Goal: Task Accomplishment & Management: Manage account settings

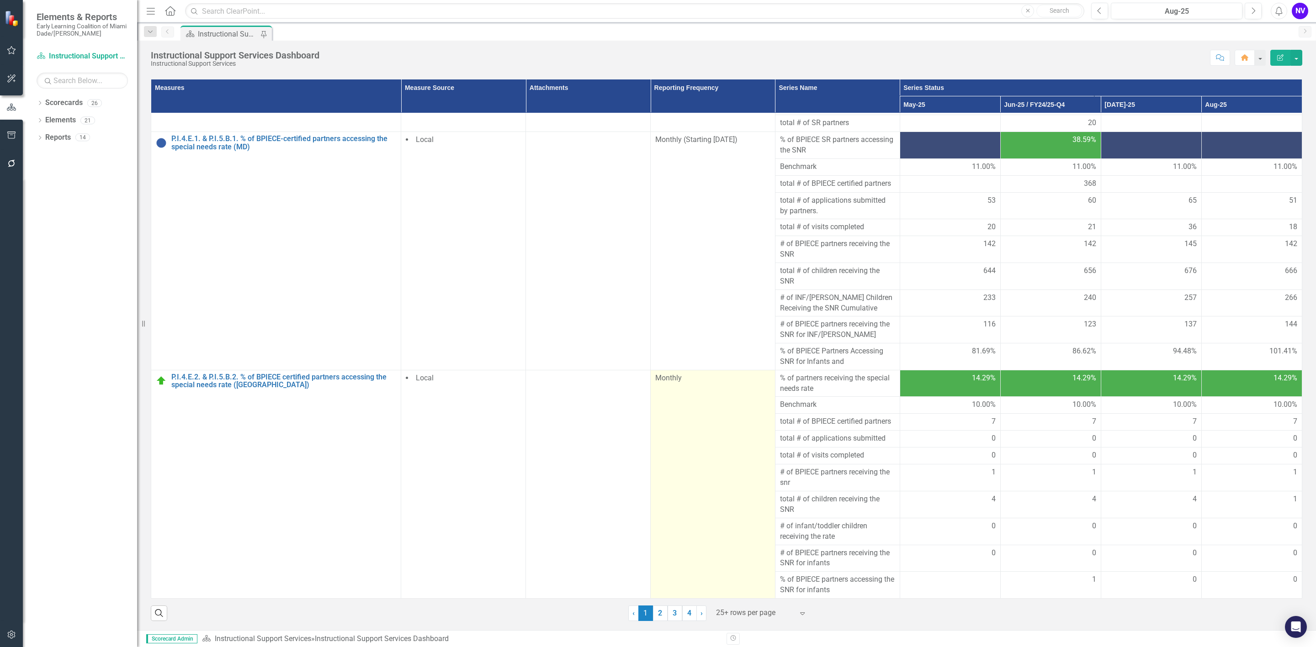
scroll to position [84, 0]
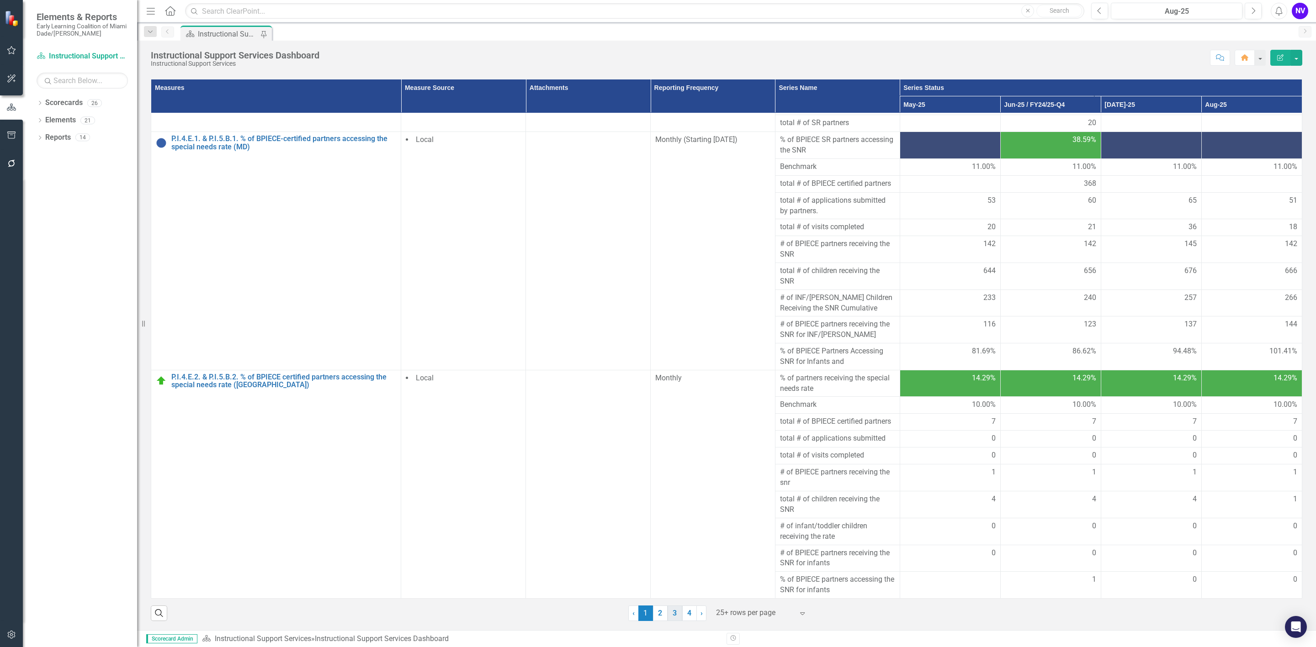
click at [670, 606] on link "3" at bounding box center [674, 614] width 15 height 16
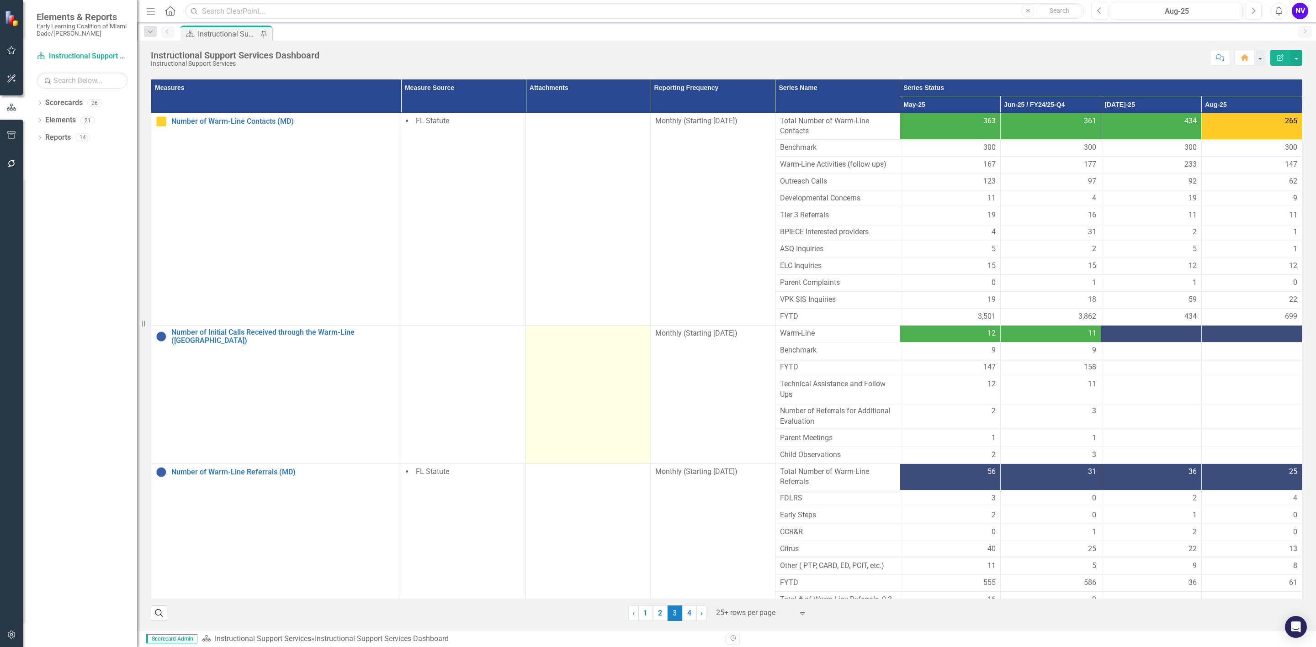
scroll to position [26, 0]
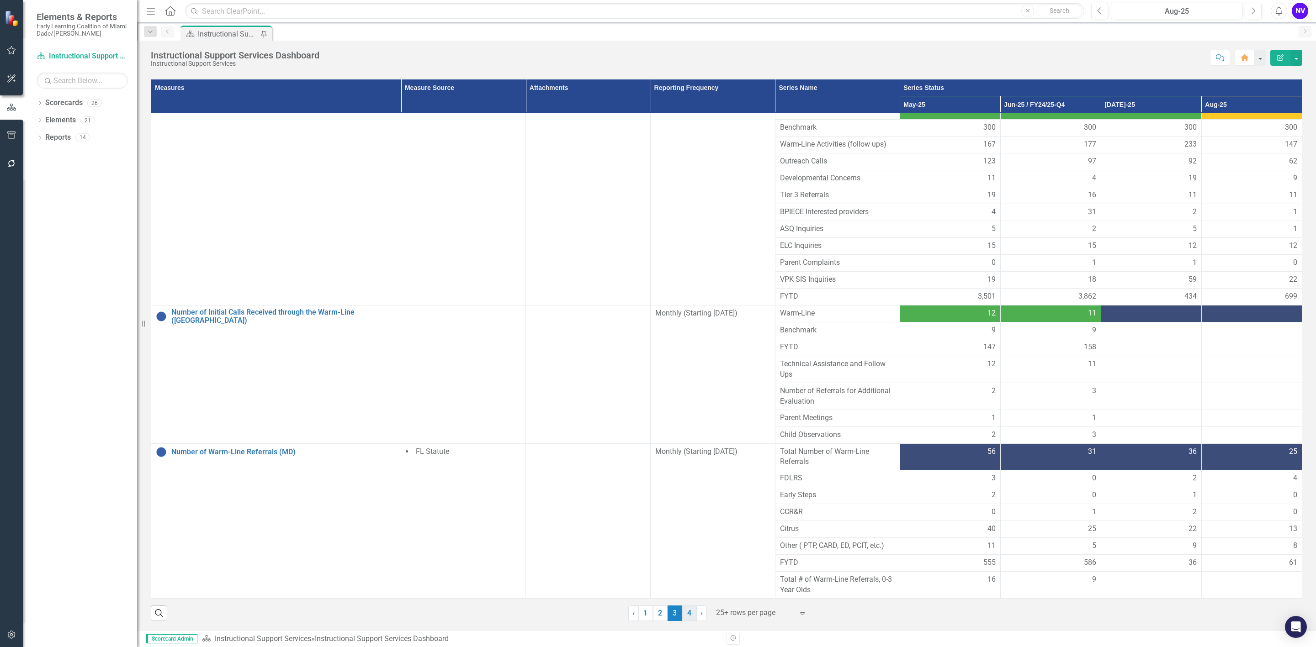
click at [683, 613] on link "4" at bounding box center [689, 614] width 15 height 16
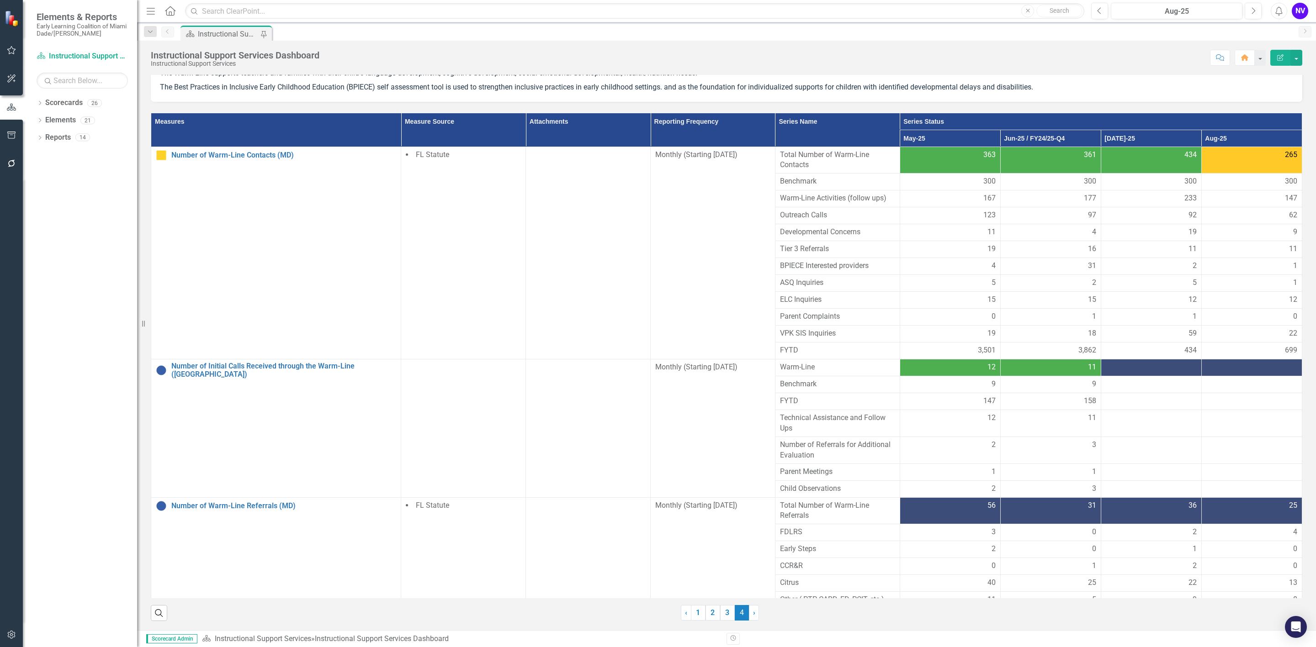
scroll to position [84, 0]
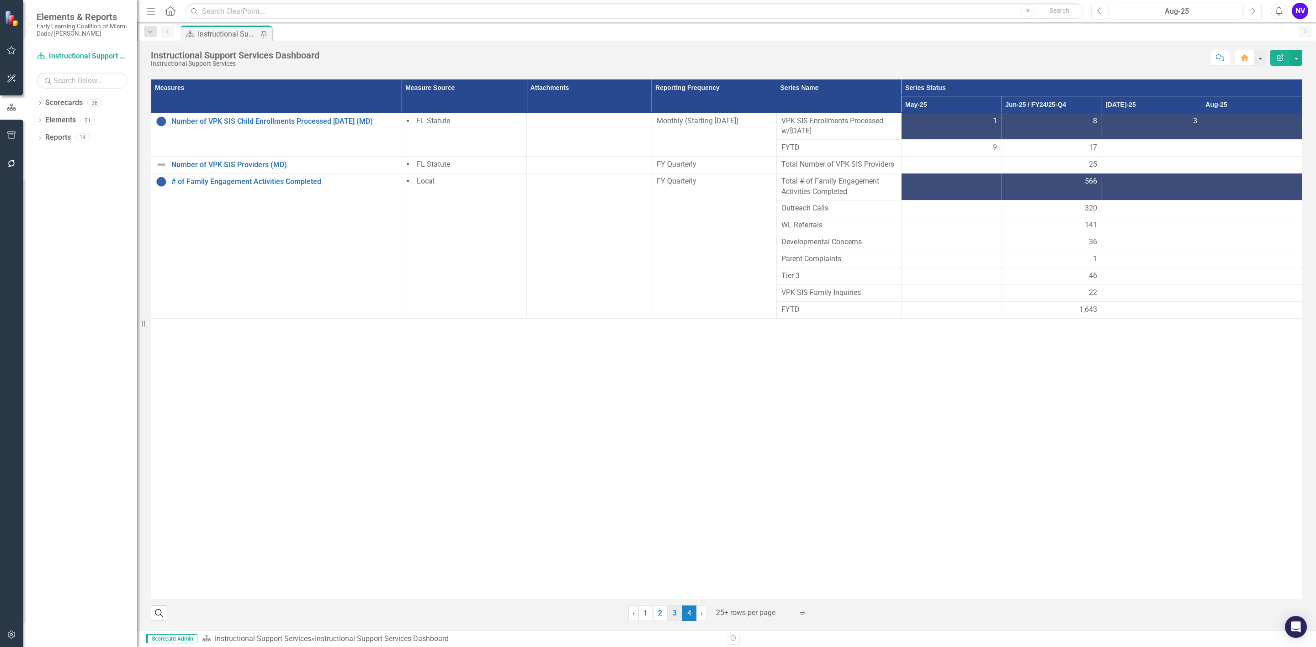
click at [668, 612] on link "3" at bounding box center [674, 614] width 15 height 16
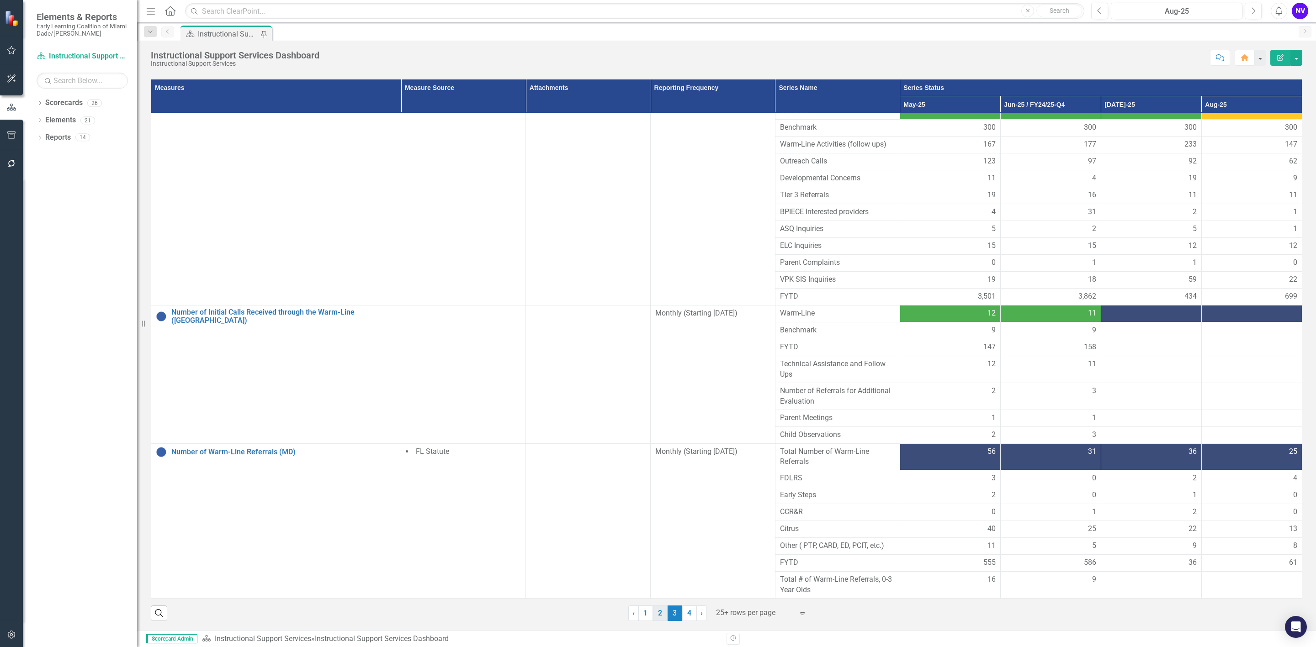
scroll to position [0, 0]
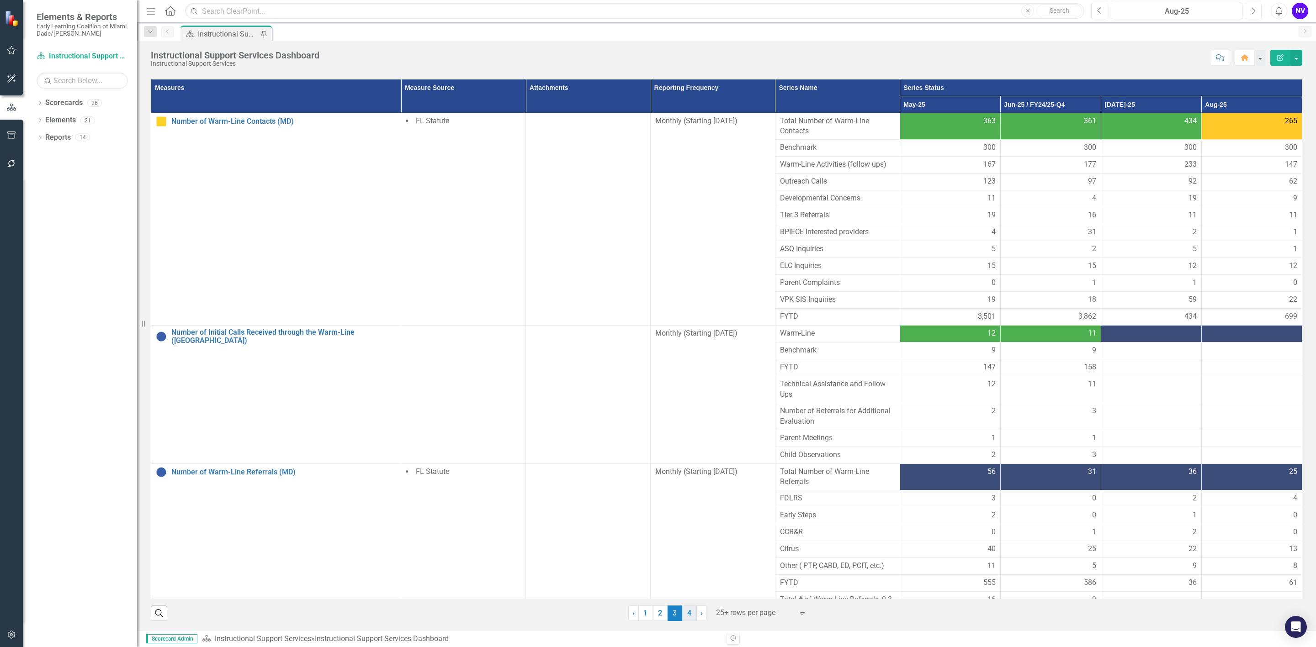
click at [686, 615] on link "4" at bounding box center [689, 614] width 15 height 16
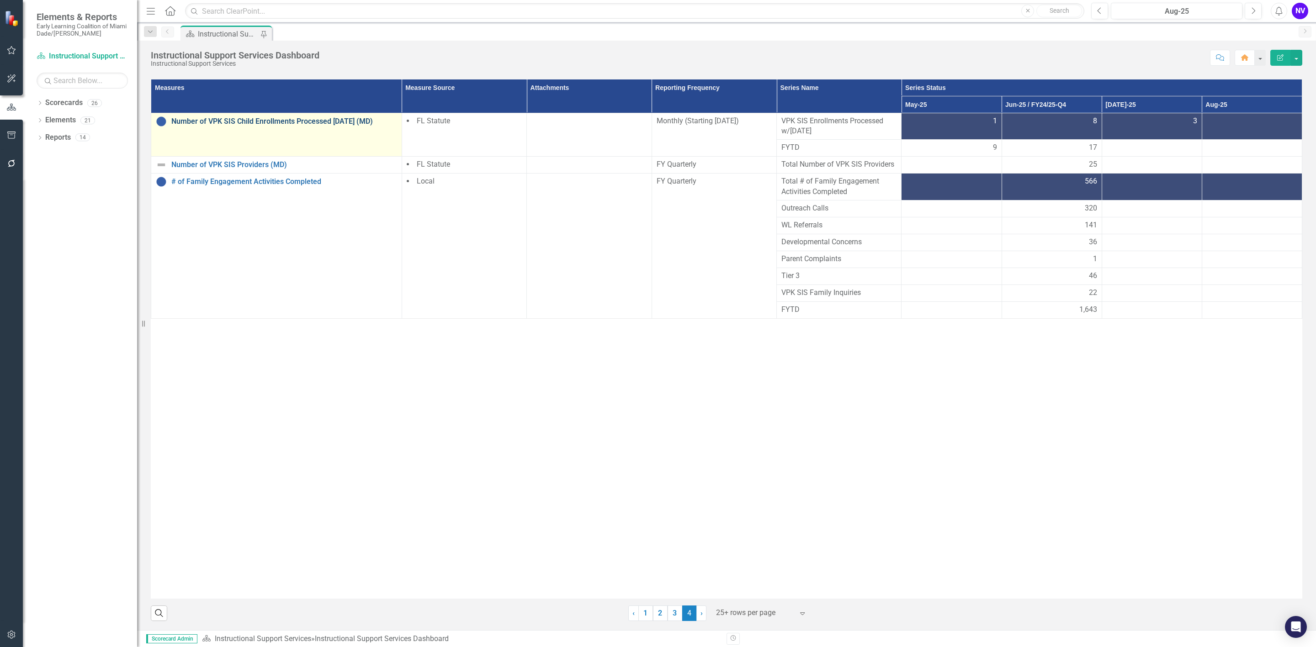
click at [318, 122] on link "Number of VPK SIS Child Enrollments Processed [DATE] (MD)" at bounding box center [284, 121] width 226 height 8
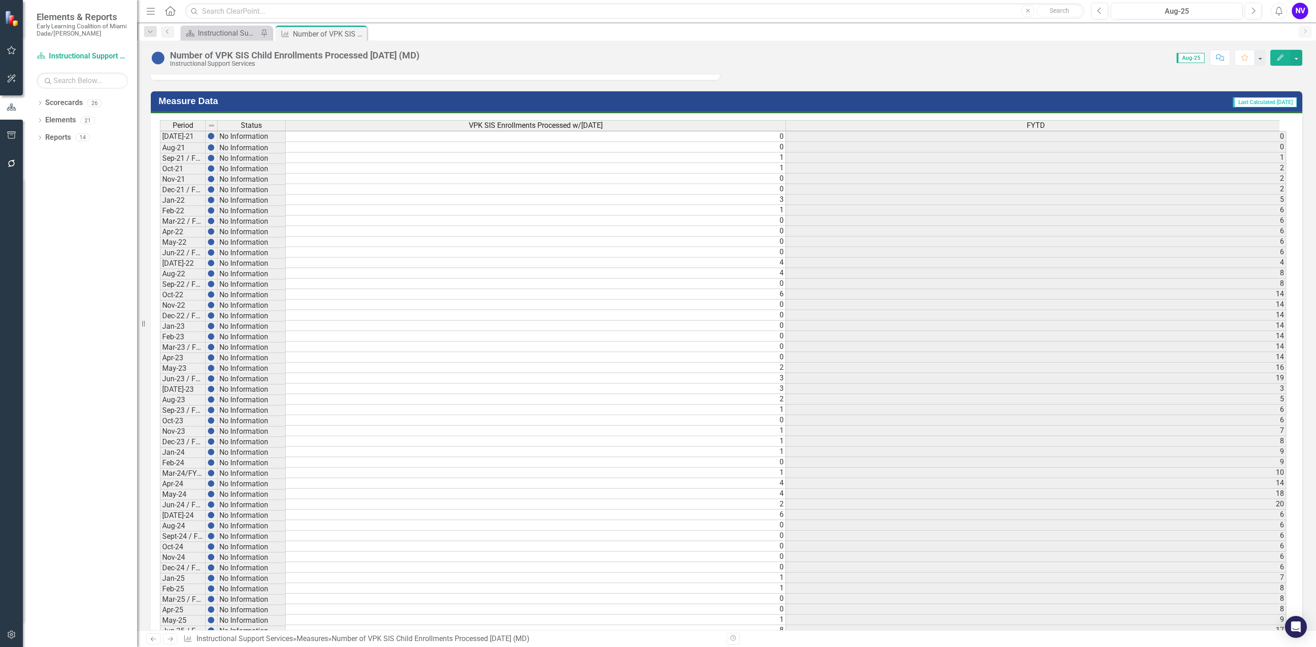
scroll to position [600, 0]
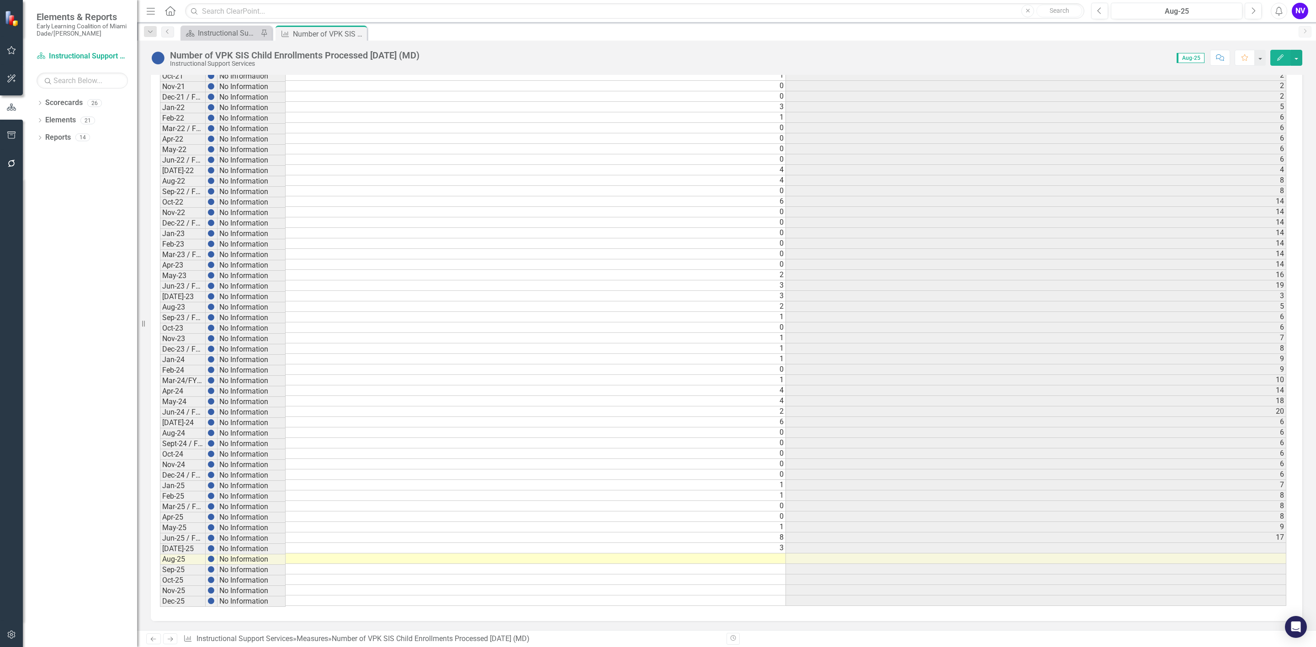
click at [160, 556] on div "Period Status VPK SIS Enrollments Processed w/[DATE] FYTD [DATE]-21 No Informat…" at bounding box center [160, 316] width 0 height 579
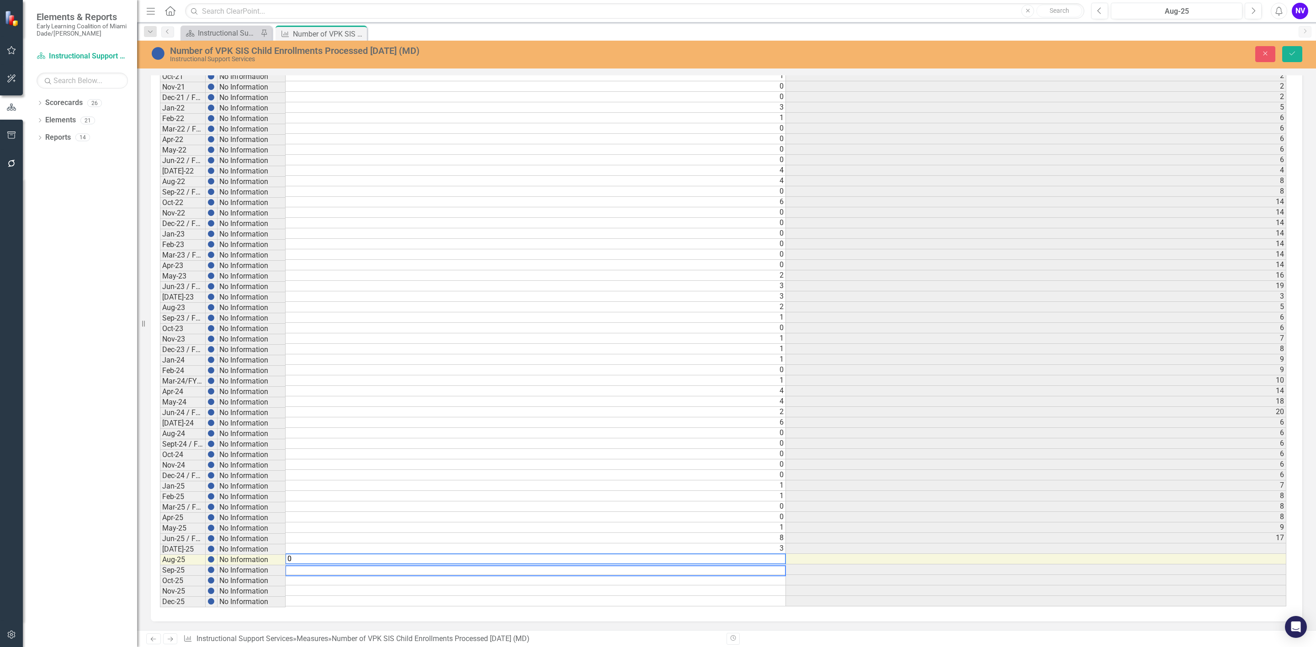
scroll to position [601, 0]
type textarea "0"
click at [1295, 55] on icon "Save" at bounding box center [1292, 53] width 8 height 6
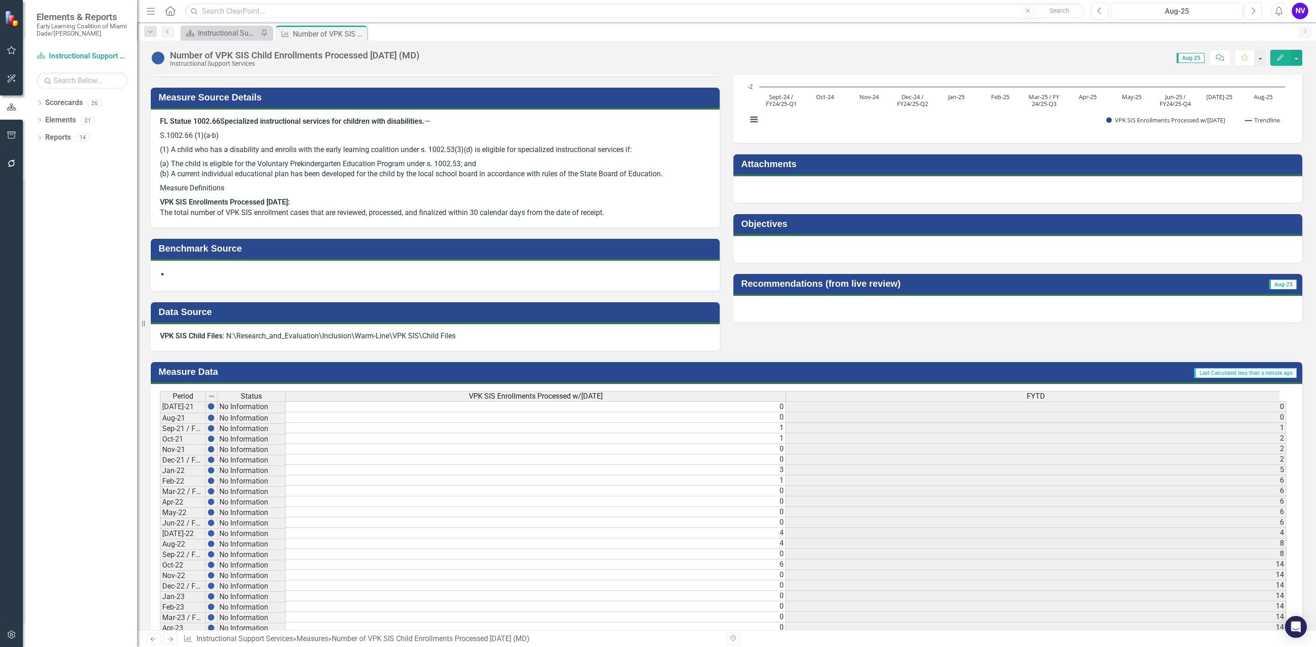
scroll to position [120, 0]
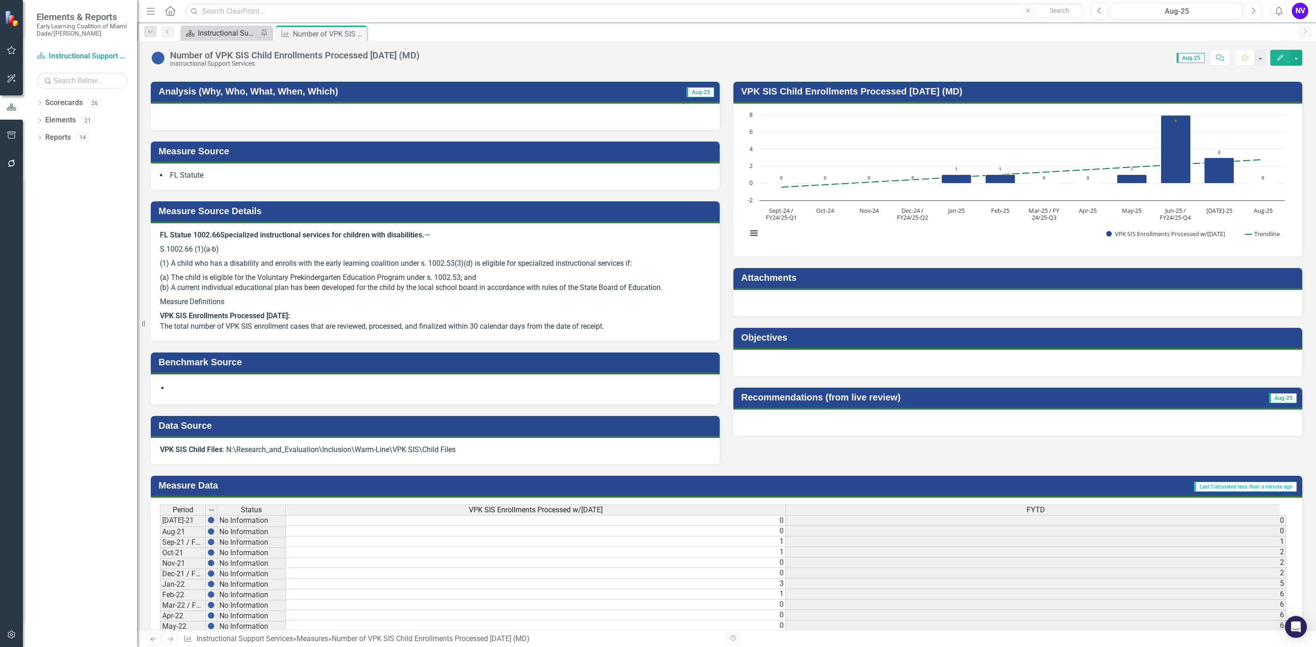
click at [220, 31] on div "Instructional Support Services Dashboard" at bounding box center [228, 32] width 60 height 11
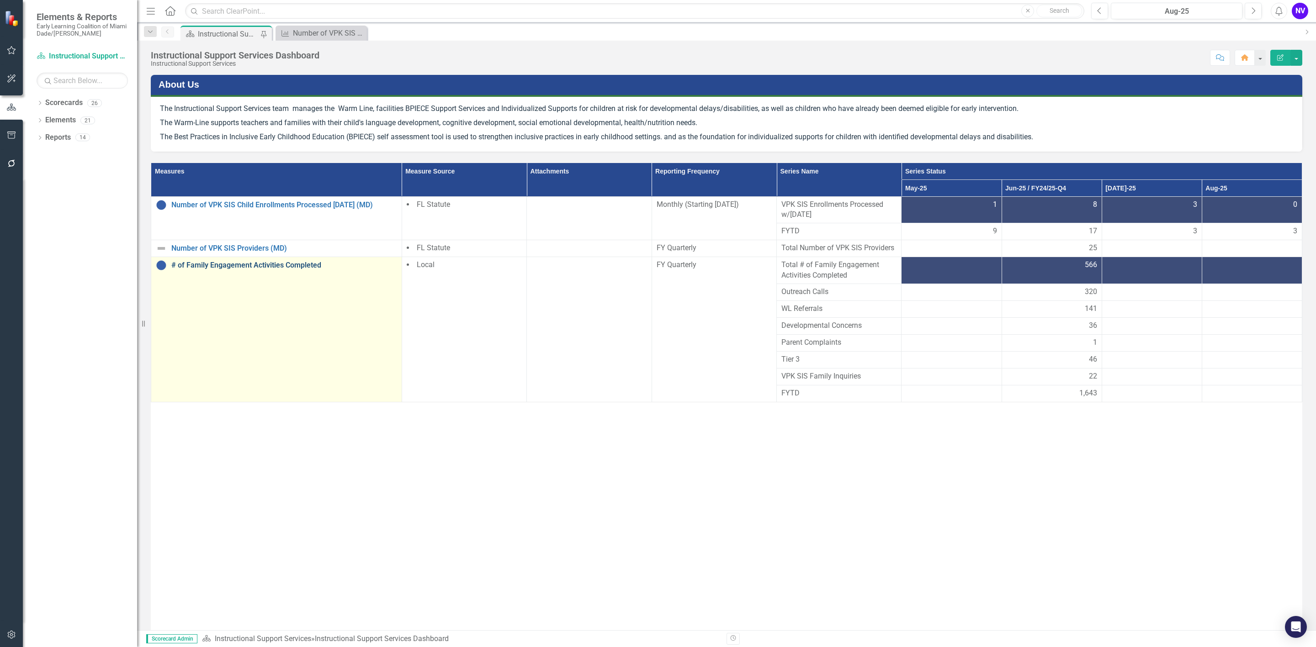
click at [217, 263] on link "# of Family Engagement Activities Completed" at bounding box center [284, 265] width 226 height 8
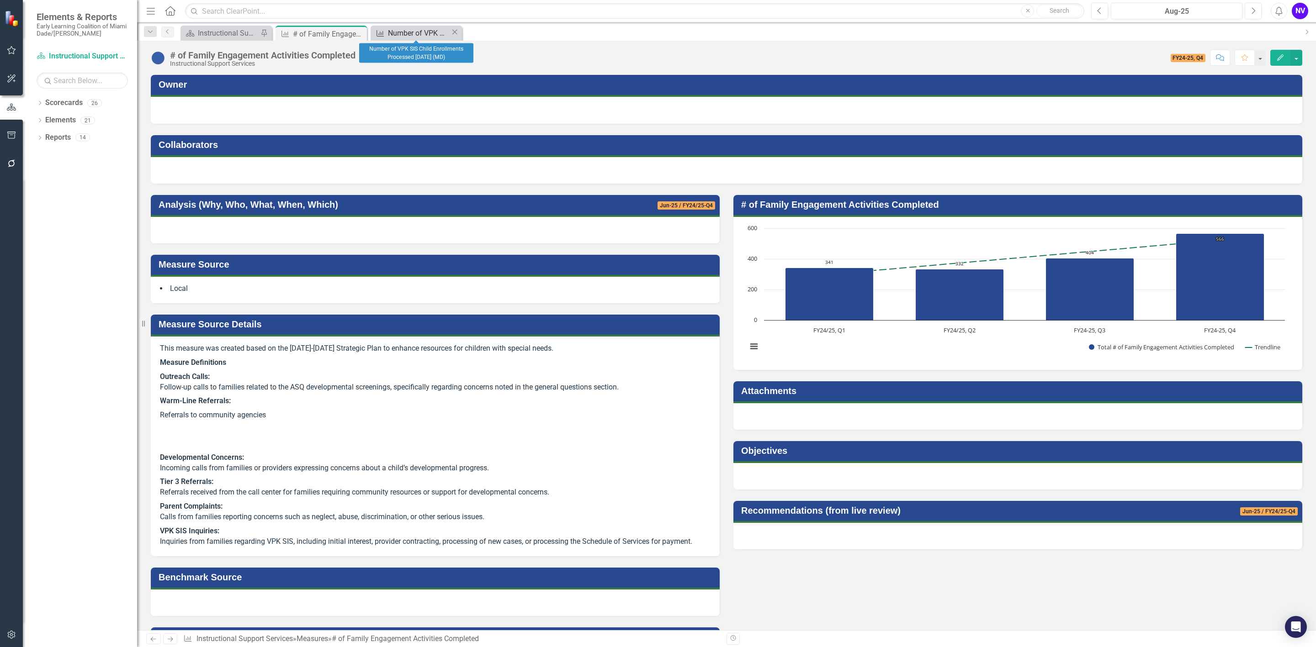
click at [403, 36] on div "Number of VPK SIS Child Enrollments Processed [DATE] (MD)" at bounding box center [419, 32] width 63 height 11
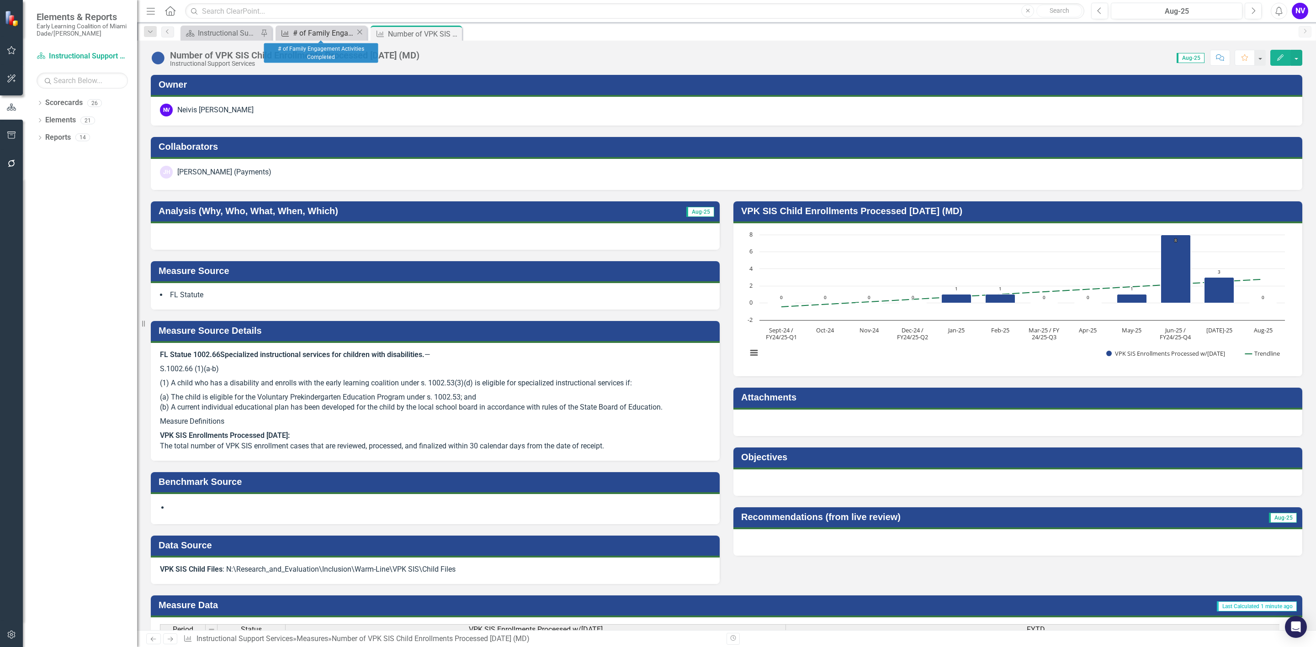
click at [325, 34] on div "# of Family Engagement Activities Completed" at bounding box center [324, 32] width 63 height 11
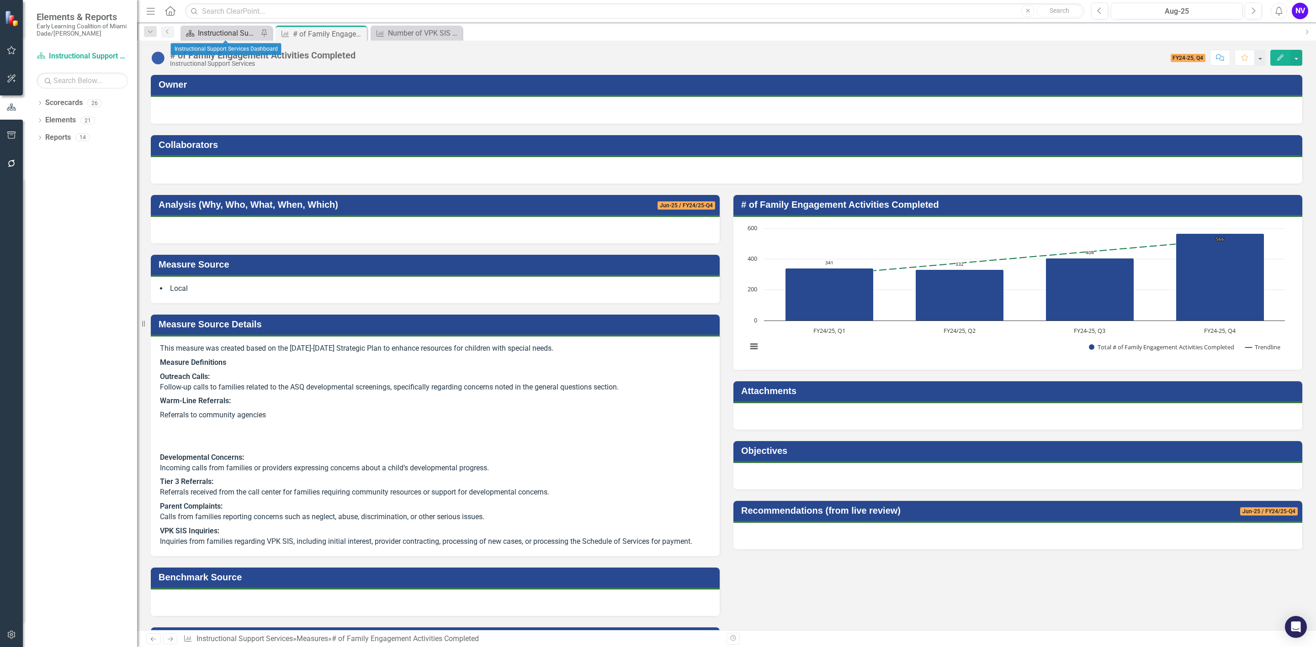
click at [225, 28] on div "Instructional Support Services Dashboard" at bounding box center [228, 32] width 60 height 11
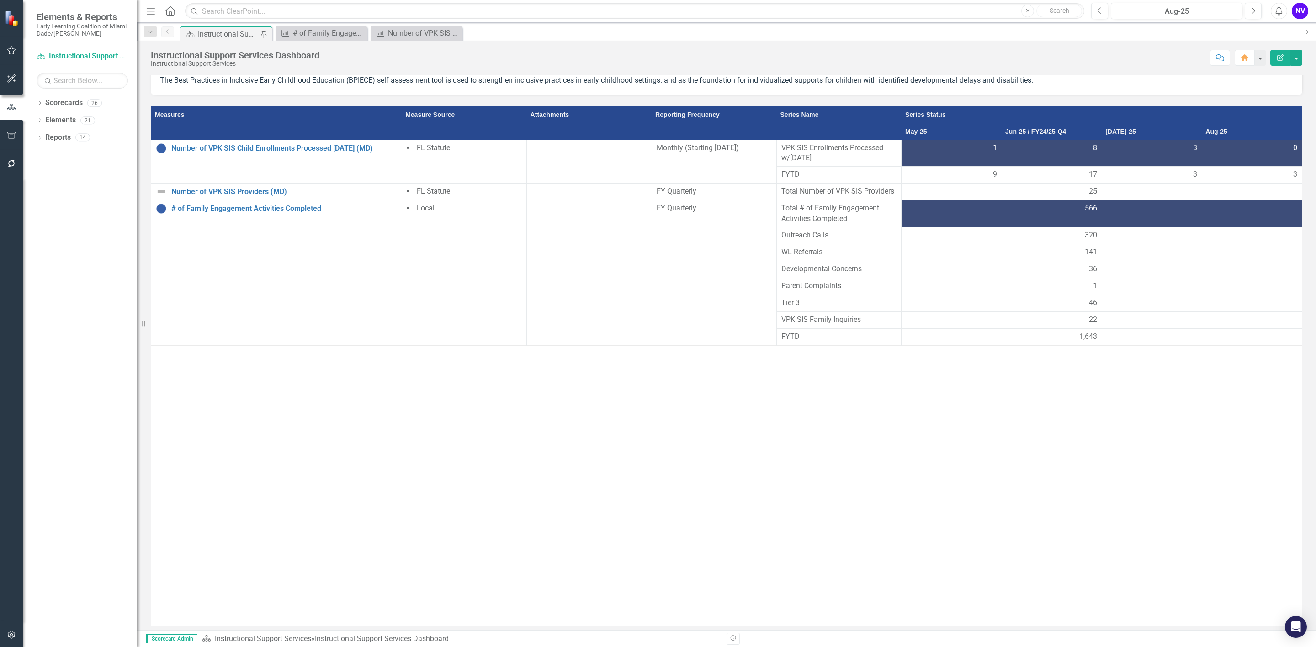
scroll to position [84, 0]
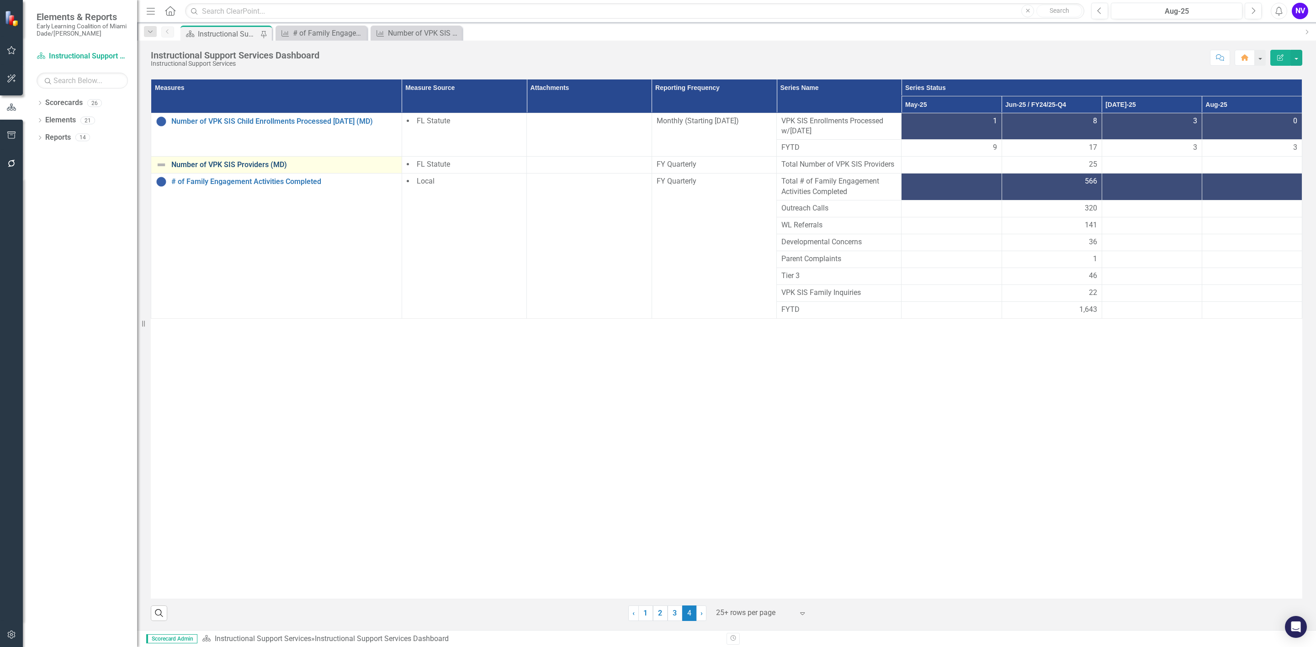
click at [247, 165] on link "Number of VPK SIS Providers (MD)" at bounding box center [284, 165] width 226 height 8
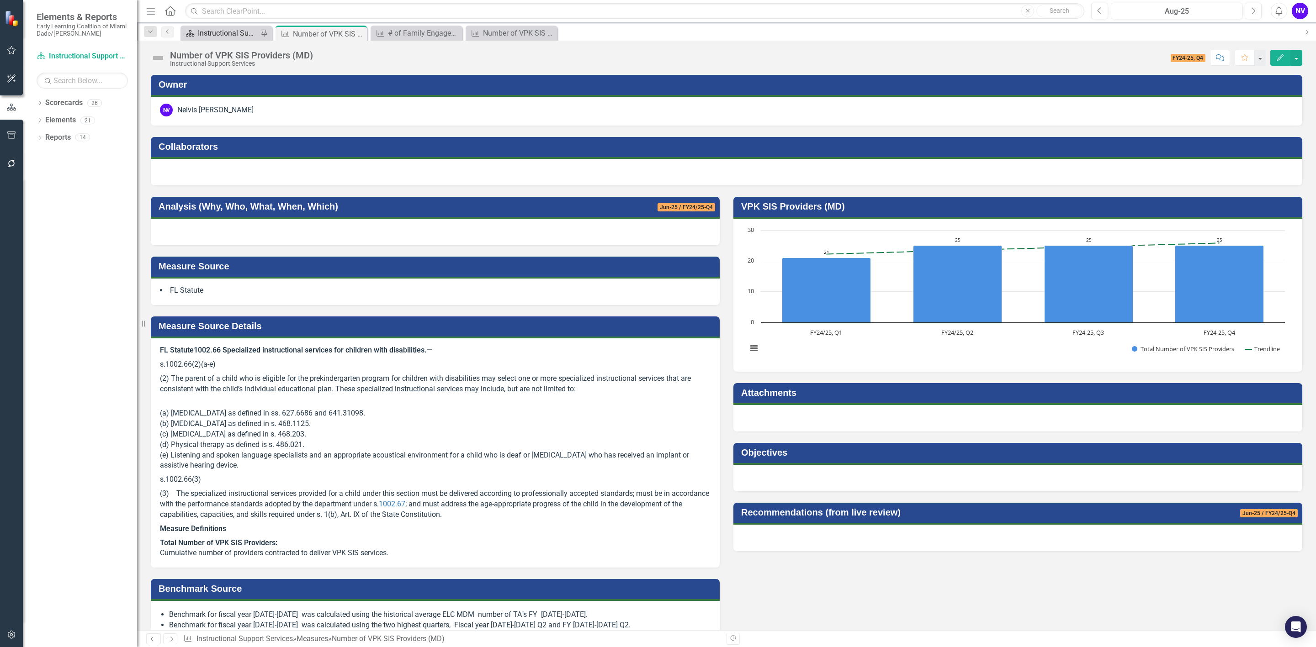
click at [221, 34] on div "Instructional Support Services Dashboard" at bounding box center [228, 32] width 60 height 11
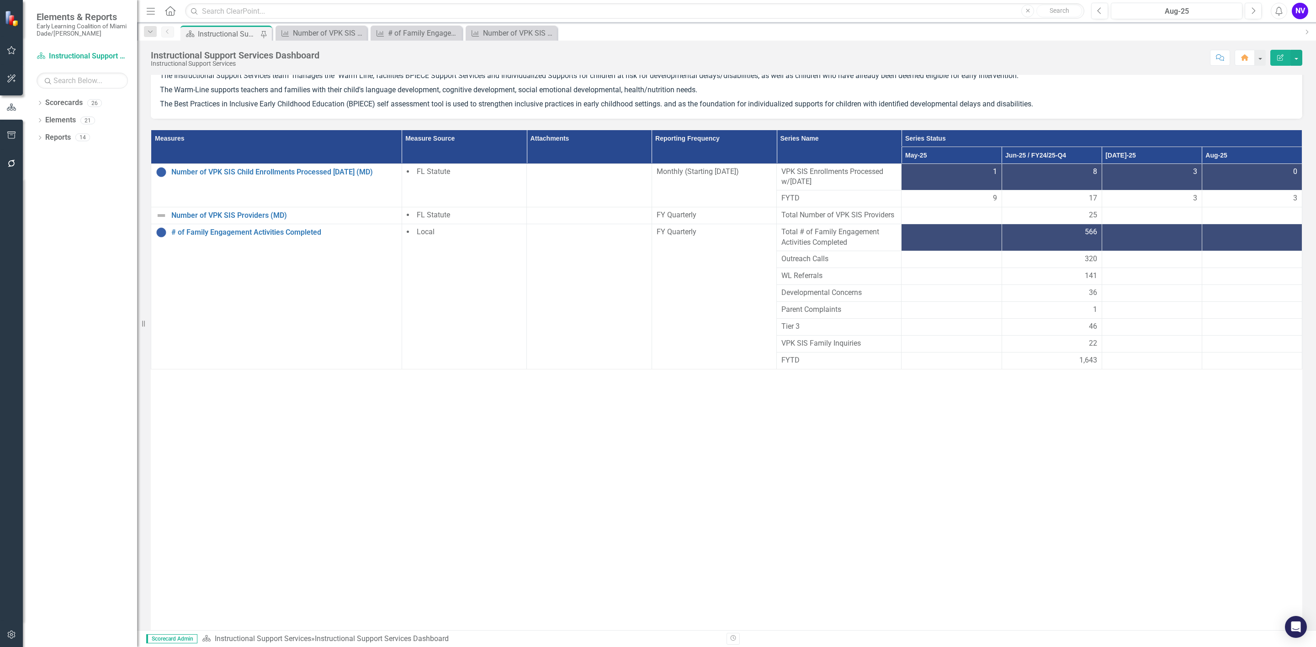
scroll to position [84, 0]
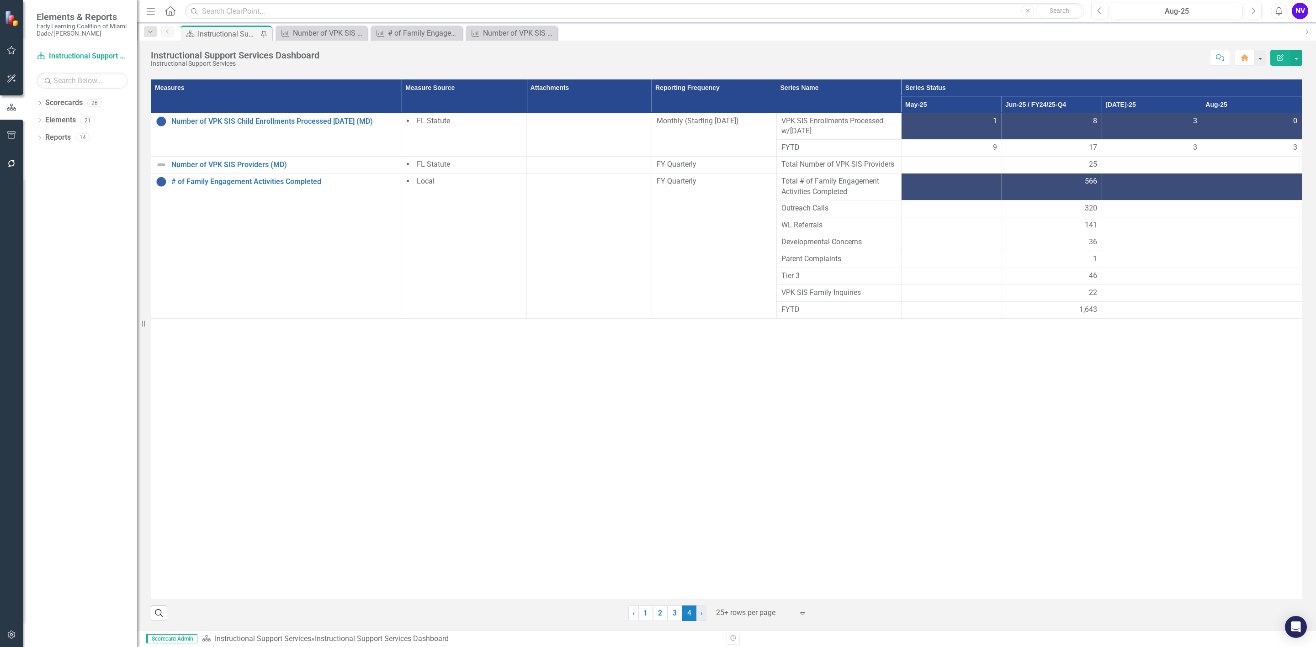
click at [696, 613] on link "› Next" at bounding box center [701, 614] width 10 height 16
click at [674, 613] on link "3" at bounding box center [674, 614] width 15 height 16
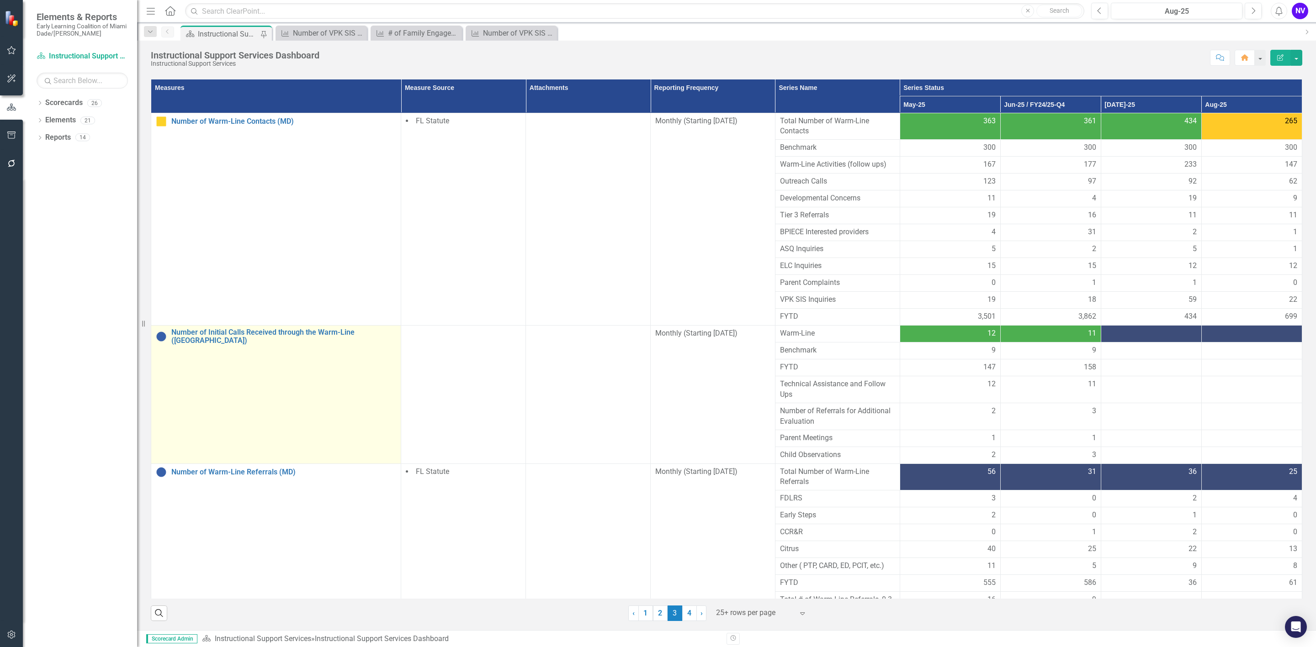
scroll to position [26, 0]
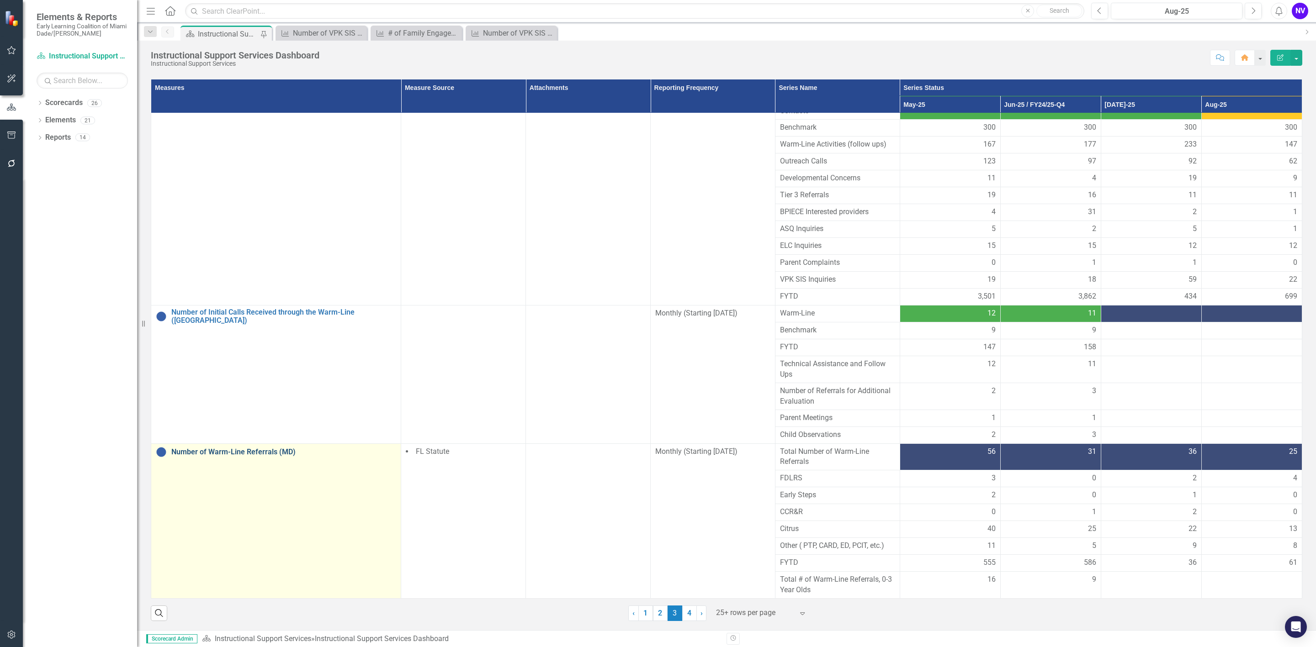
click at [279, 449] on link "Number of Warm-Line Referrals (MD)" at bounding box center [283, 452] width 225 height 8
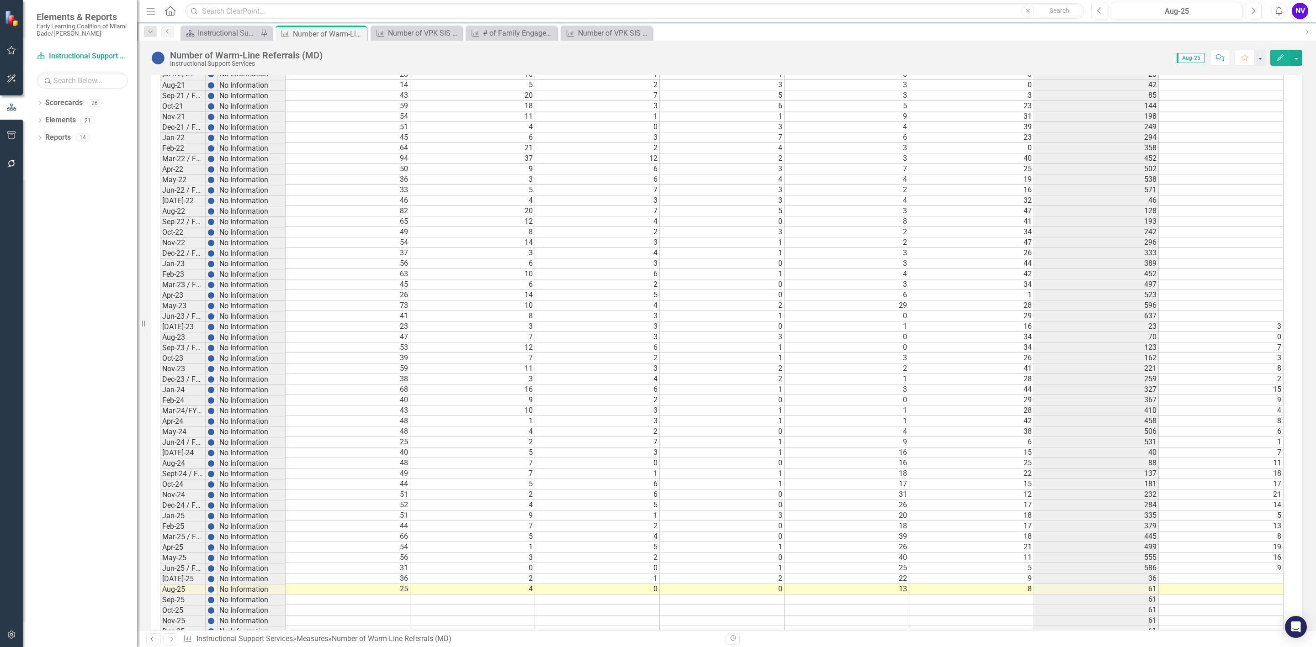
scroll to position [799, 0]
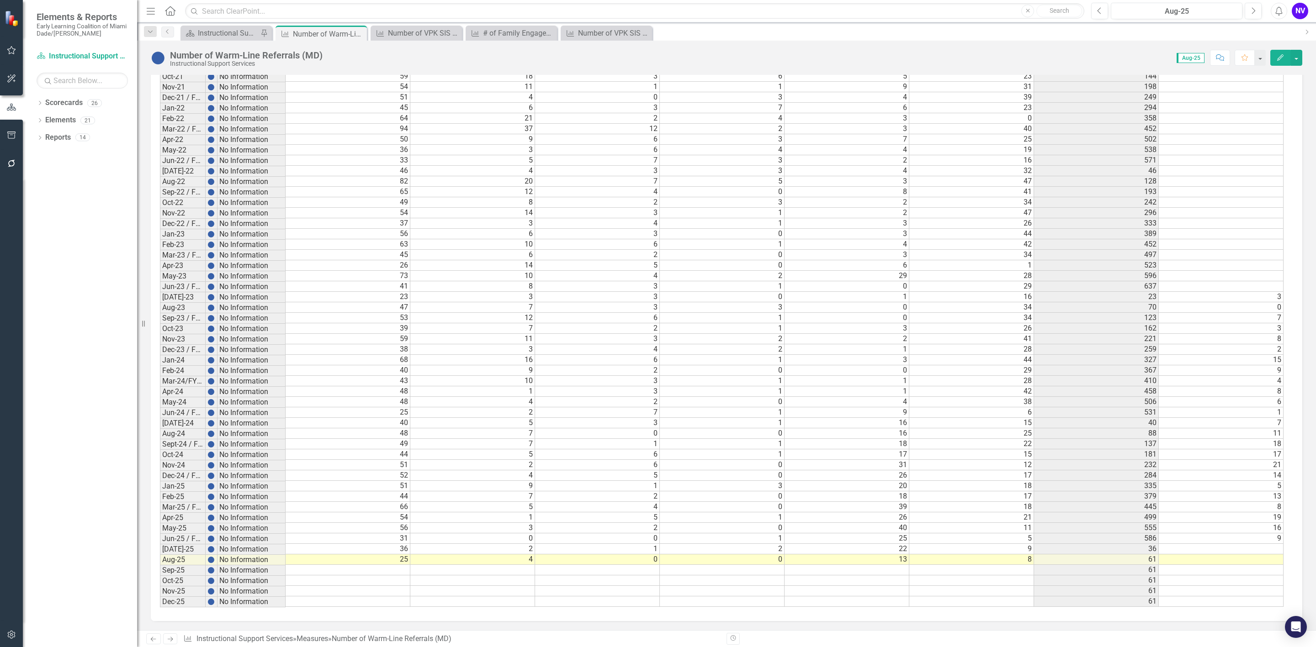
click at [1269, 553] on td at bounding box center [1221, 549] width 125 height 11
click at [1257, 552] on td at bounding box center [1221, 549] width 125 height 11
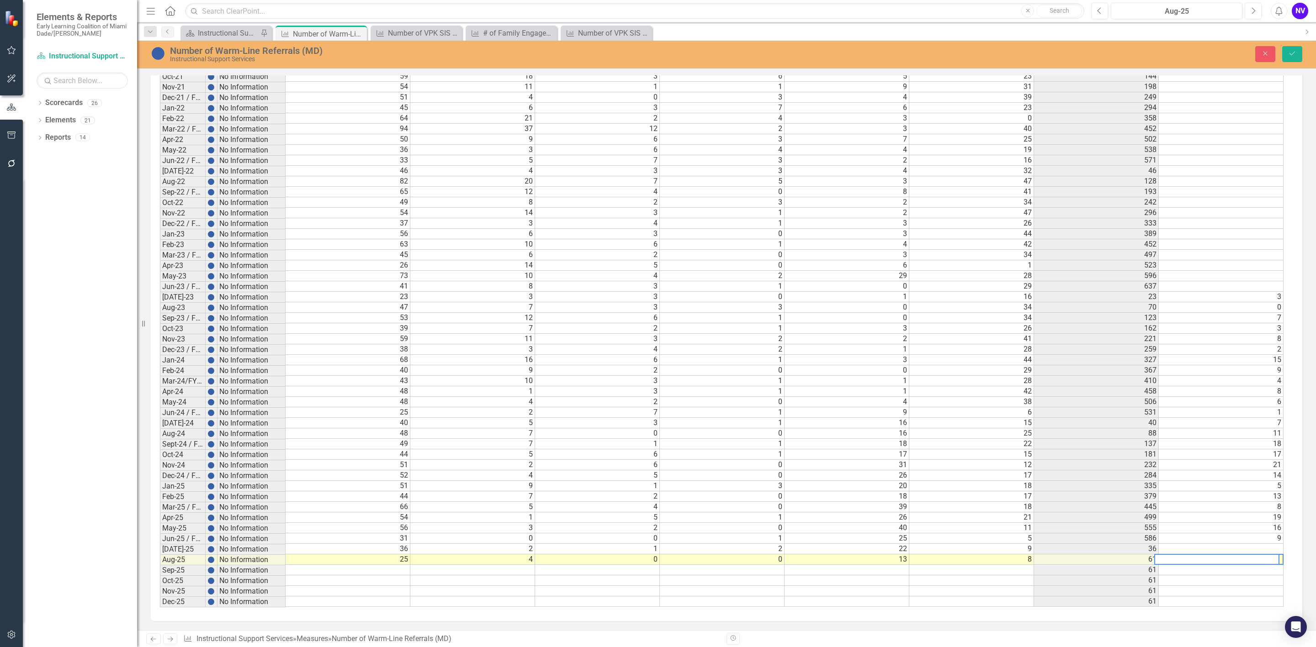
scroll to position [0, 4]
type textarea "8"
click at [1243, 563] on td at bounding box center [1221, 560] width 125 height 11
click at [1268, 565] on td at bounding box center [1221, 560] width 125 height 11
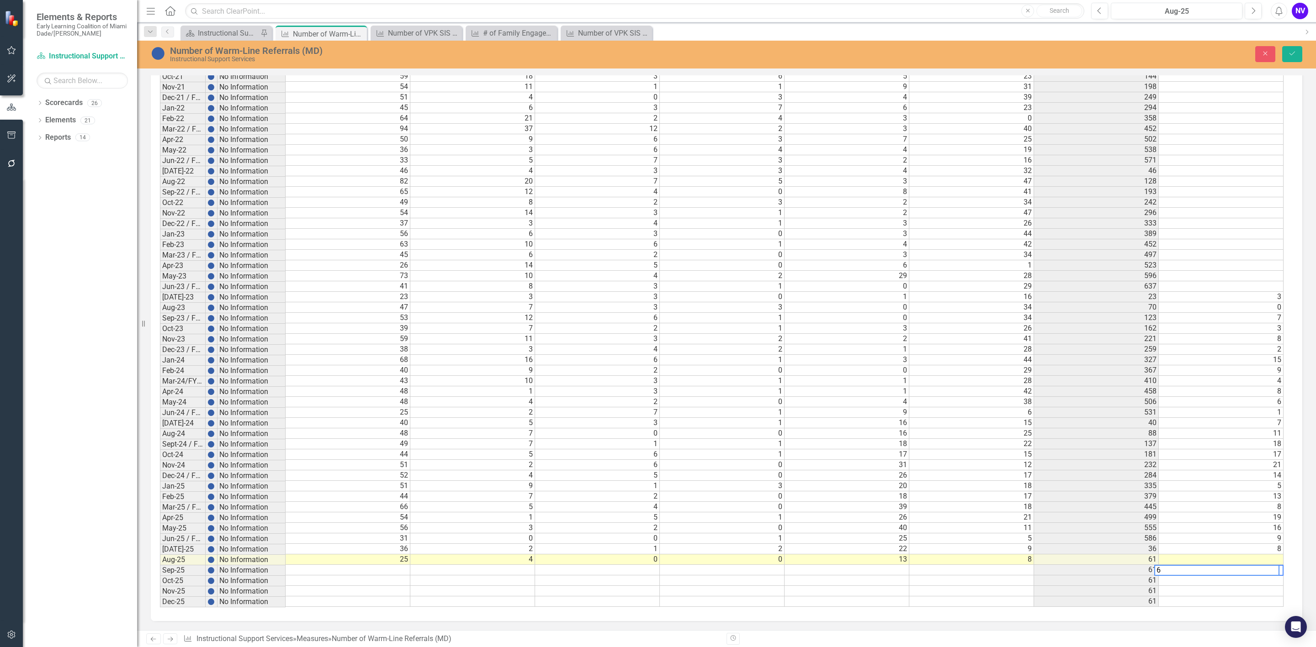
type textarea "6"
click at [160, 493] on div "Period Status Total Number of Warm-Line Referrals FDLRS Early Steps CCR&R Citru…" at bounding box center [160, 314] width 0 height 586
click at [1290, 59] on button "Save" at bounding box center [1292, 54] width 20 height 16
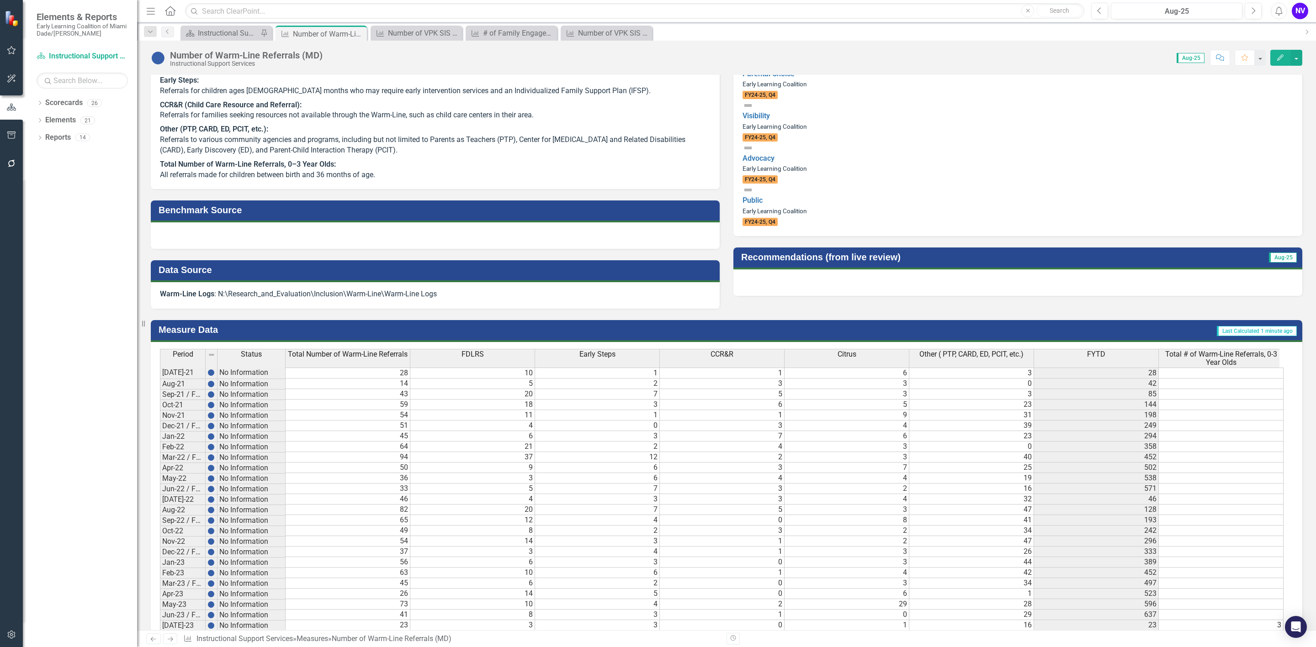
scroll to position [11, 0]
